Goal: Information Seeking & Learning: Stay updated

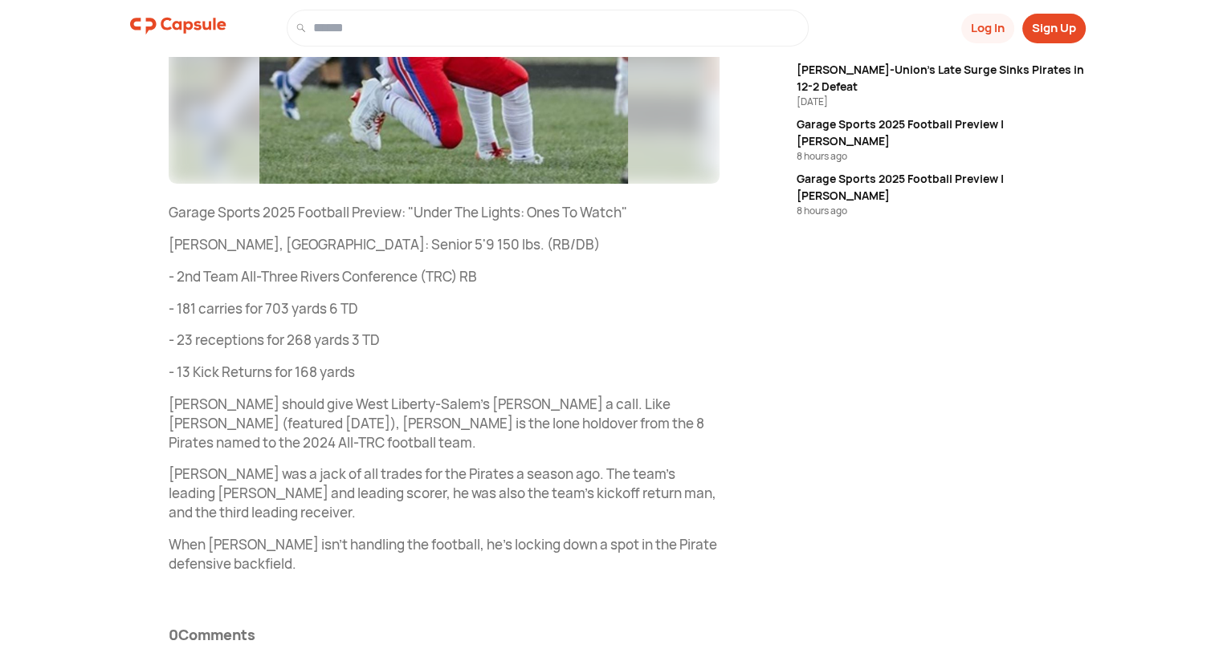
scroll to position [452, 0]
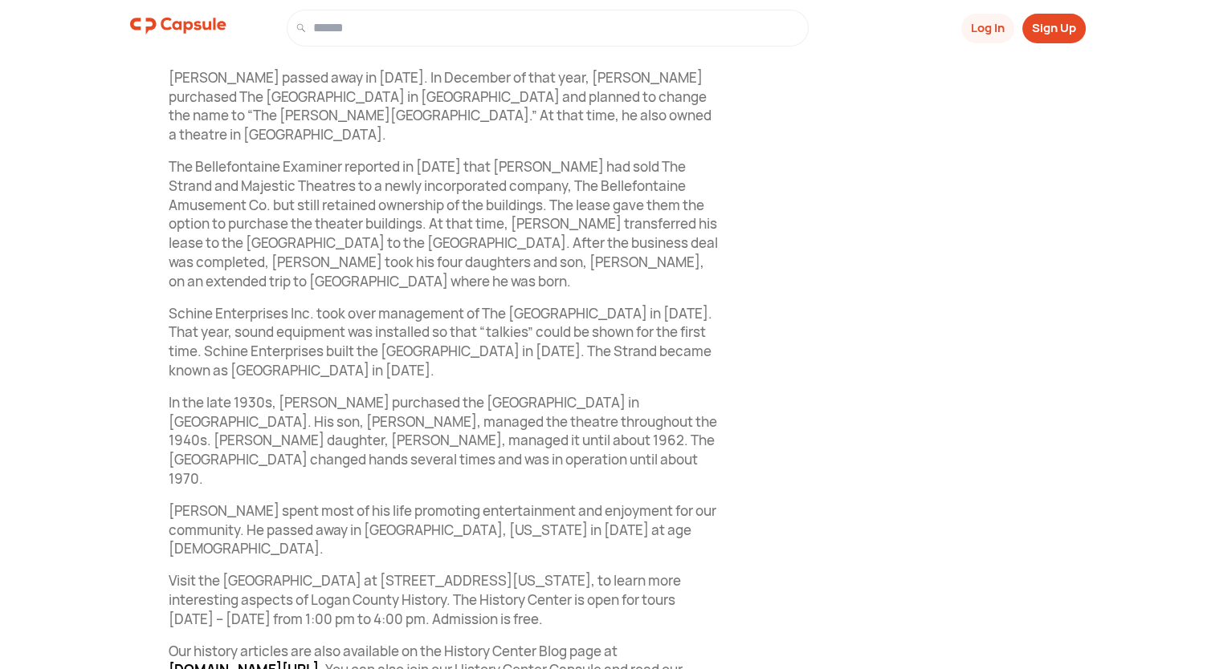
scroll to position [1468, 0]
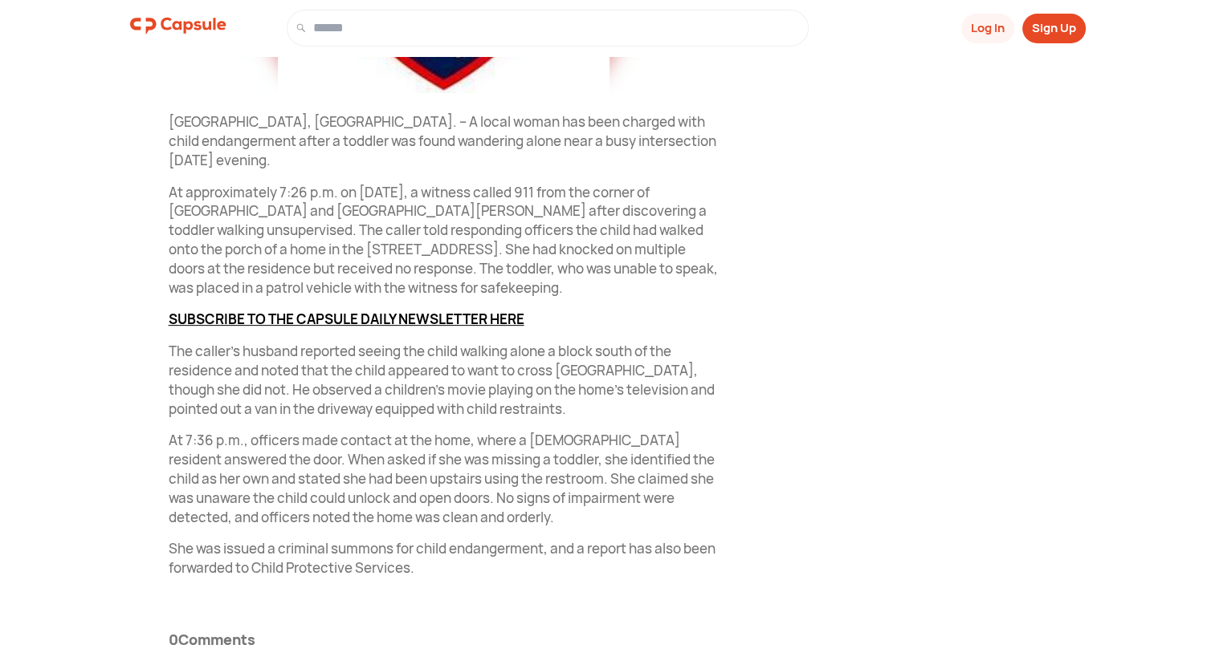
scroll to position [567, 0]
